Goal: Find contact information: Find contact information

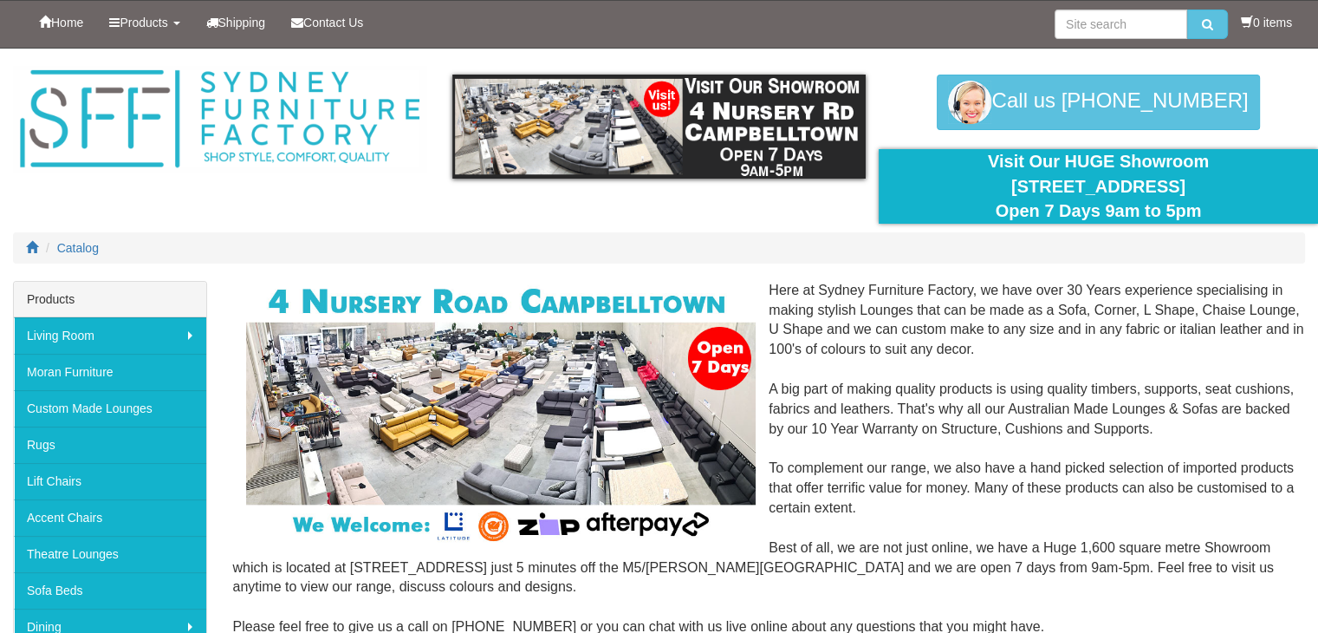
click at [974, 22] on div "Home Products Living Room [GEOGRAPHIC_DATA] Sofas Australian Made Lounges Corne…" at bounding box center [659, 24] width 1292 height 47
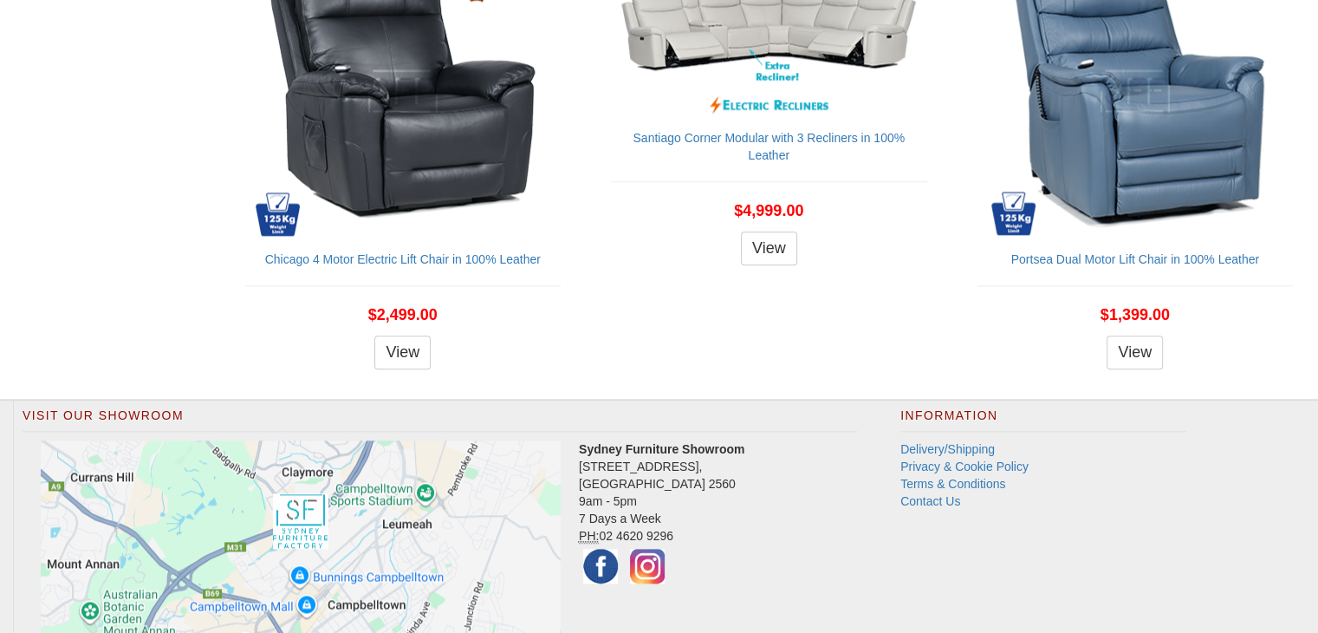
scroll to position [2024, 0]
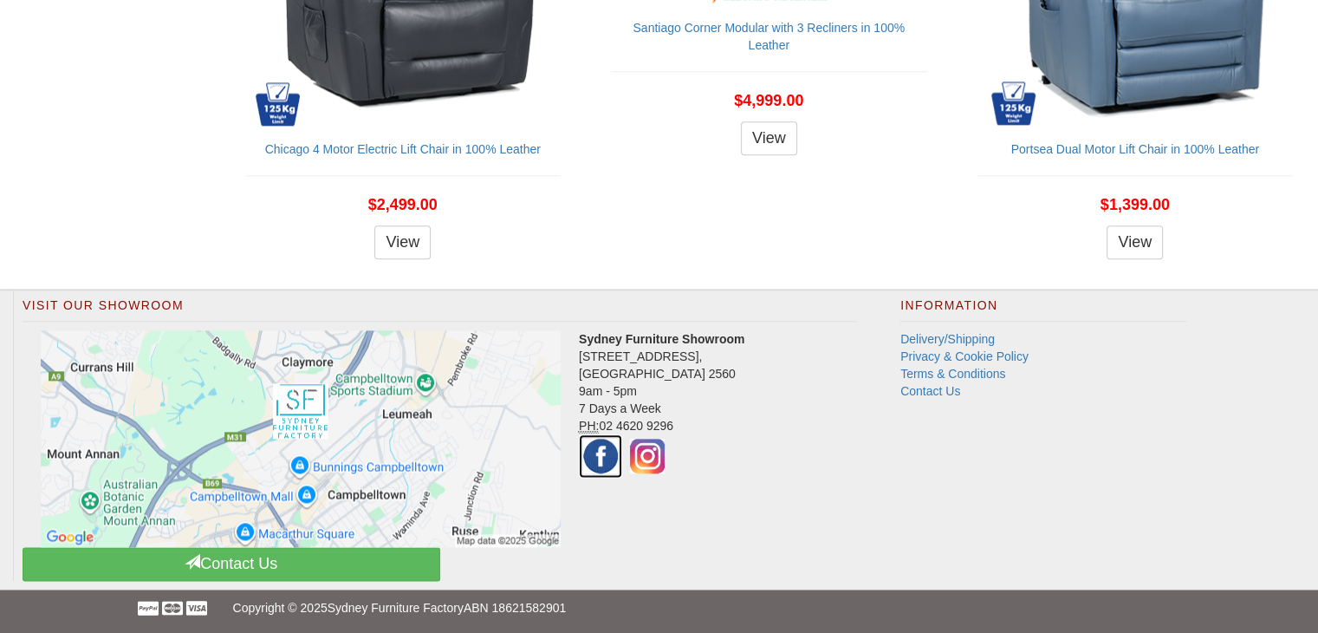
click at [593, 455] on img at bounding box center [600, 455] width 43 height 43
click at [941, 388] on link "Contact Us" at bounding box center [930, 391] width 60 height 14
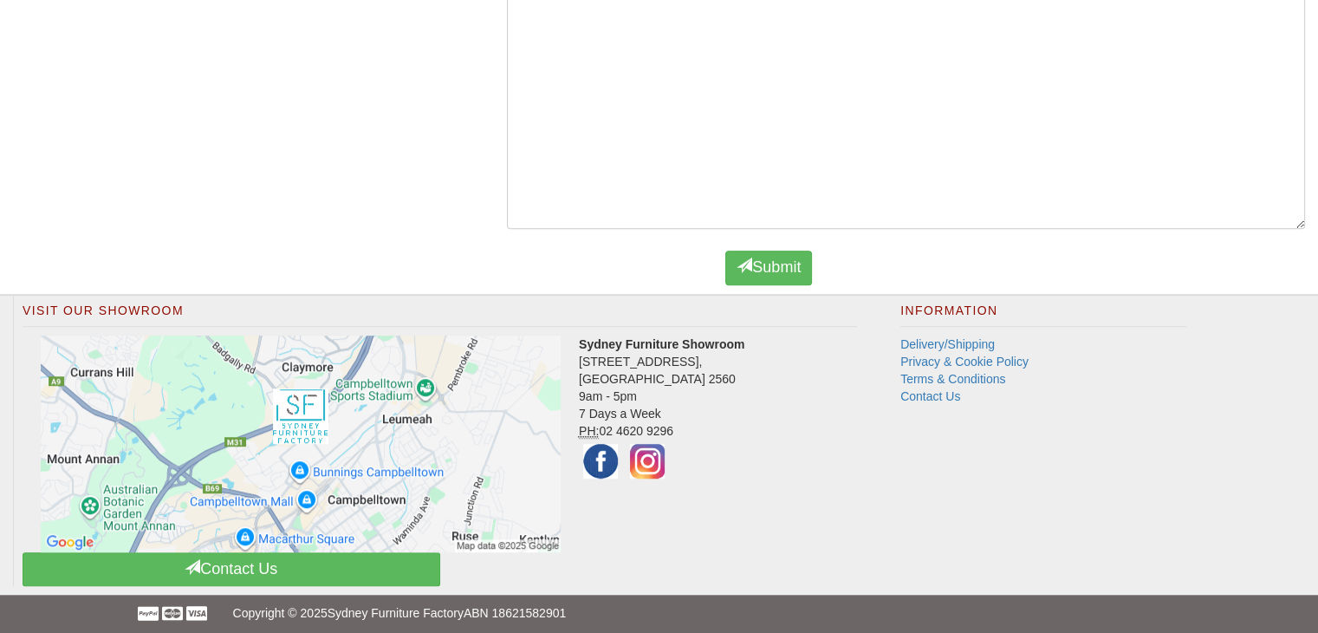
scroll to position [1099, 0]
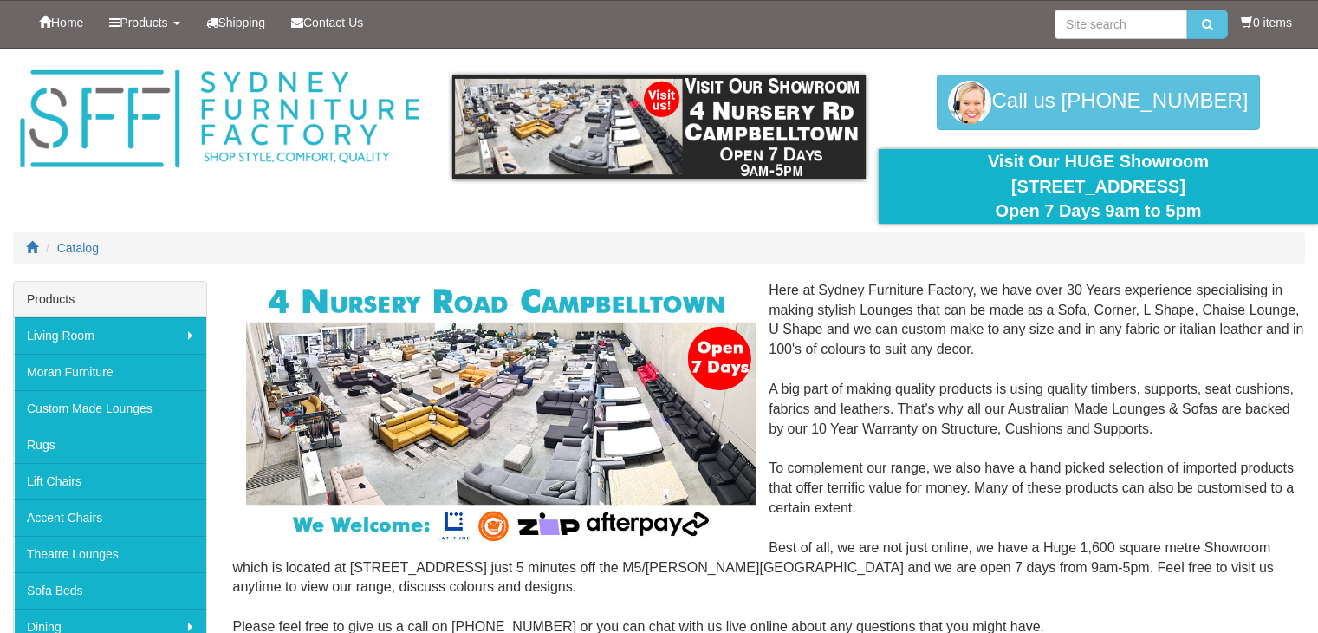
scroll to position [2024, 0]
